Goal: Task Accomplishment & Management: Use online tool/utility

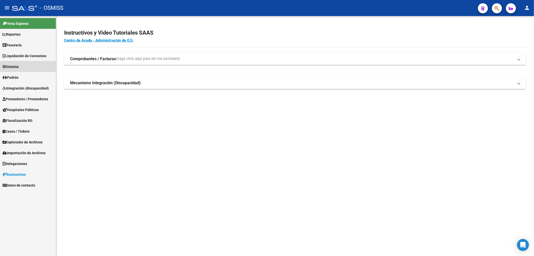
click at [14, 67] on span "Sistema" at bounding box center [11, 67] width 16 height 6
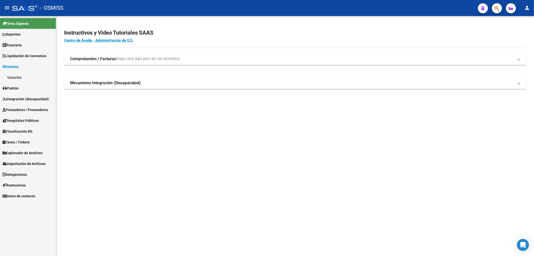
click at [15, 66] on span "Sistema" at bounding box center [11, 67] width 16 height 6
click at [14, 77] on span "Padrón" at bounding box center [11, 78] width 16 height 6
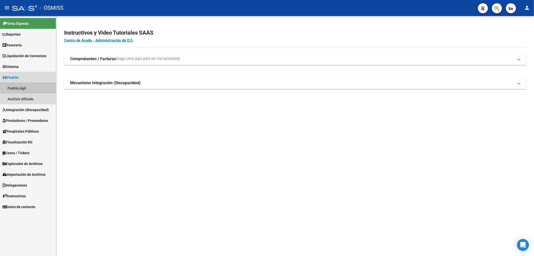
click at [16, 87] on link "Padrón Ágil" at bounding box center [28, 88] width 56 height 11
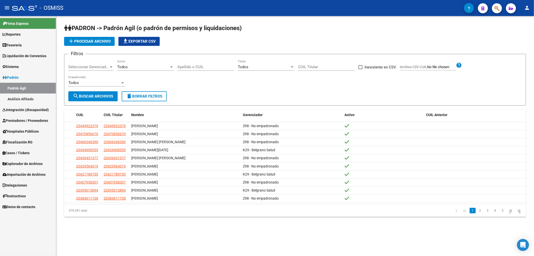
click at [215, 70] on div "Apellido o CUIL" at bounding box center [206, 65] width 57 height 11
paste input "20-55890085-8"
click at [96, 96] on span "search Buscar Archivos" at bounding box center [93, 96] width 40 height 5
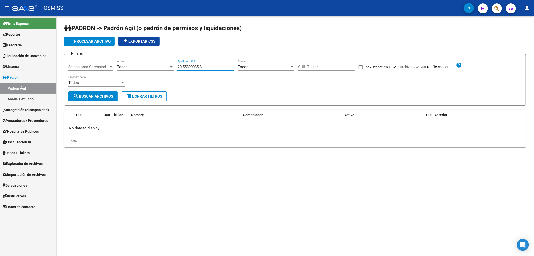
click at [184, 67] on input "20-55890085-8" at bounding box center [206, 67] width 57 height 5
click at [200, 67] on input "2055890085-8" at bounding box center [206, 67] width 57 height 5
click at [90, 96] on span "search Buscar Archivos" at bounding box center [93, 96] width 40 height 5
click at [314, 208] on mat-sidenav-content "PADRON -> Padrón Agil ([PERSON_NAME] de permisos y liquidaciones) add Procesar …" at bounding box center [295, 136] width 478 height 240
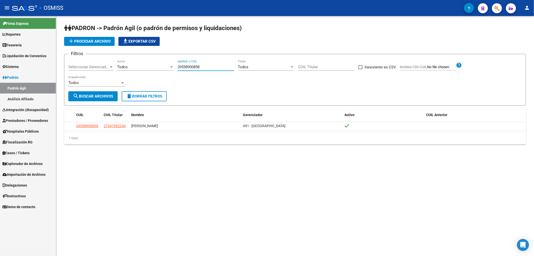
drag, startPoint x: 203, startPoint y: 68, endPoint x: 181, endPoint y: 67, distance: 22.1
click at [181, 67] on input "20558900858" at bounding box center [206, 67] width 57 height 5
paste input "61226"
drag, startPoint x: 109, startPoint y: 96, endPoint x: 211, endPoint y: 73, distance: 104.6
click at [108, 96] on span "search Buscar Archivos" at bounding box center [93, 96] width 40 height 5
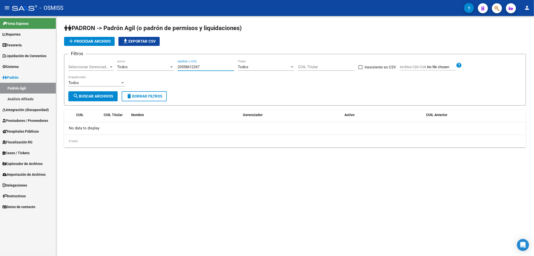
drag, startPoint x: 208, startPoint y: 66, endPoint x: 182, endPoint y: 65, distance: 26.1
click at [182, 65] on input "20558612267" at bounding box center [206, 67] width 57 height 5
paste input "4521532"
type input "20545215323"
click at [108, 92] on button "search Buscar Archivos" at bounding box center [92, 96] width 49 height 10
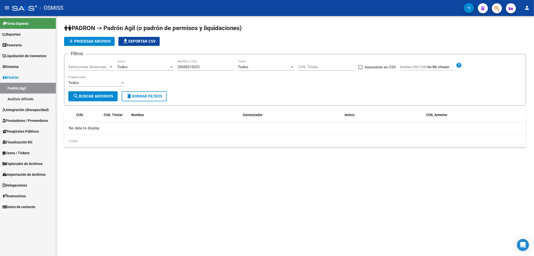
click at [363, 194] on mat-sidenav-content "PADRON -> Padrón Agil ([PERSON_NAME] de permisos y liquidaciones) add Procesar …" at bounding box center [295, 136] width 478 height 240
click at [81, 41] on span "add Procesar archivo" at bounding box center [89, 41] width 43 height 5
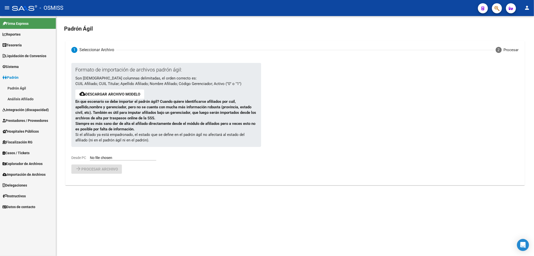
click at [115, 159] on input "Desde PC" at bounding box center [123, 158] width 66 height 5
type input "C:\fakepath\2025818_1.csv"
click at [107, 184] on span "Procesar archivo" at bounding box center [99, 182] width 37 height 5
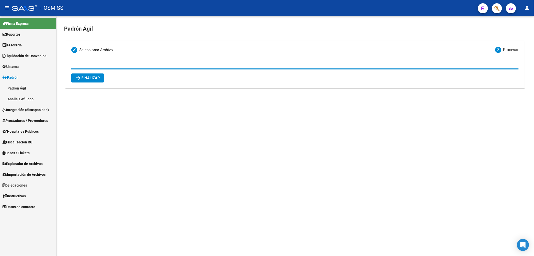
click at [90, 74] on button "arrow_forward Finalizar" at bounding box center [87, 77] width 33 height 9
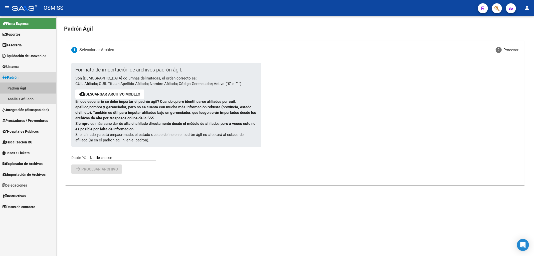
click at [16, 89] on link "Padrón Ágil" at bounding box center [28, 88] width 56 height 11
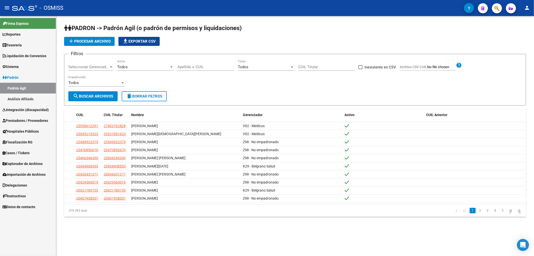
click at [225, 230] on div "PADRON -> Padrón Agil ([PERSON_NAME] de permisos y liquidaciones) add Procesar …" at bounding box center [295, 124] width 478 height 217
click at [83, 42] on span "add Procesar archivo" at bounding box center [89, 41] width 43 height 5
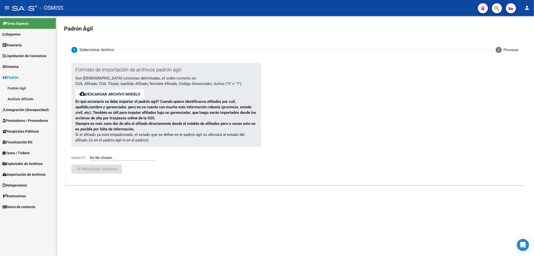
click at [120, 157] on input "Desde PC" at bounding box center [123, 158] width 66 height 5
type input "C:\fakepath\2025818_1.csv"
click at [117, 179] on button "arrow_forward Procesar archivo" at bounding box center [96, 181] width 51 height 9
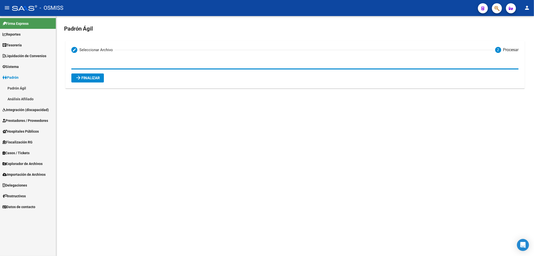
click at [90, 75] on button "arrow_forward Finalizar" at bounding box center [87, 77] width 33 height 9
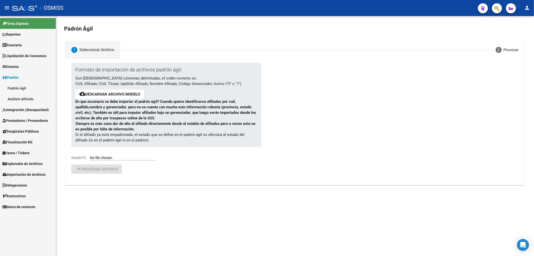
click at [18, 87] on link "Padrón Ágil" at bounding box center [28, 88] width 56 height 11
